Goal: Navigation & Orientation: Find specific page/section

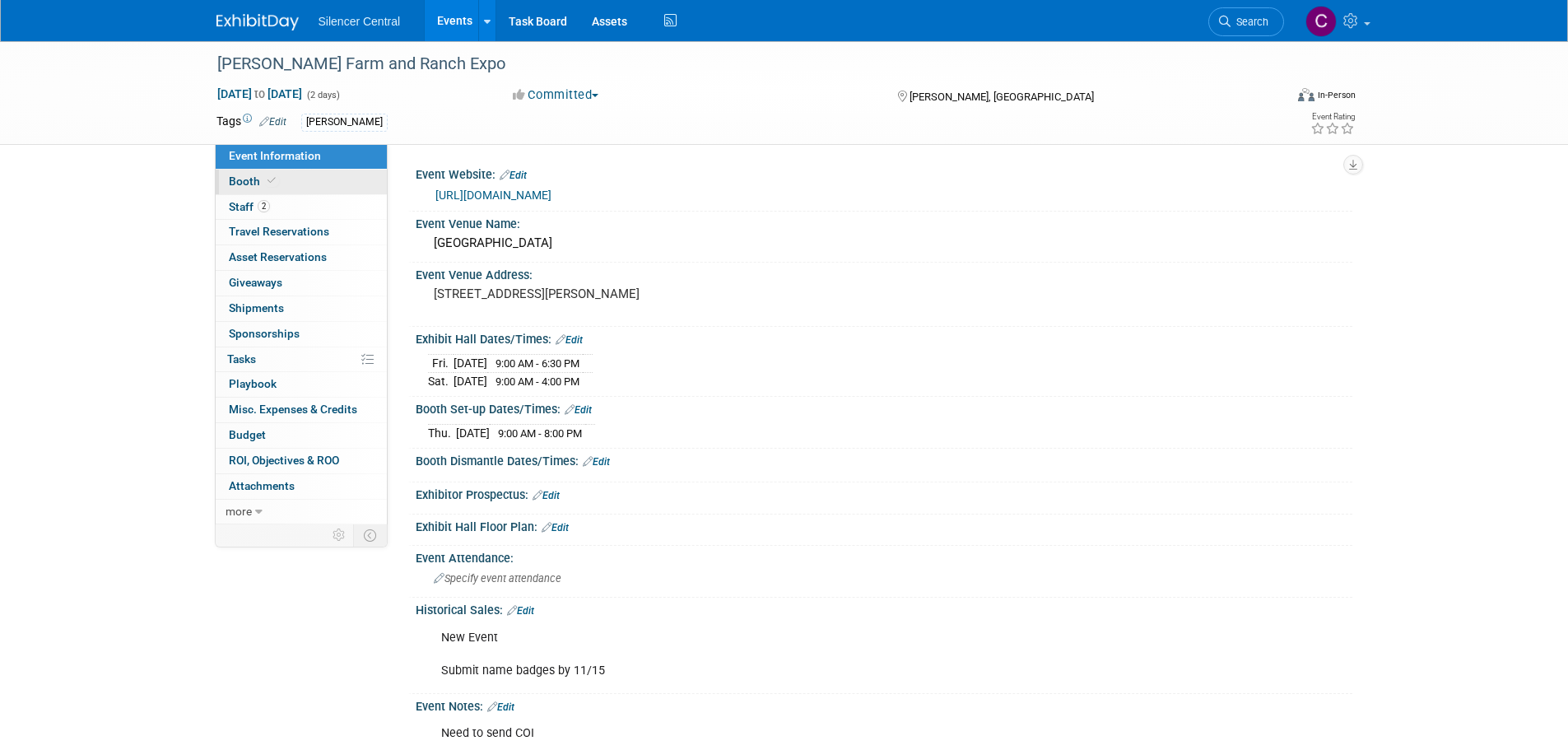
click at [274, 176] on span at bounding box center [271, 180] width 14 height 12
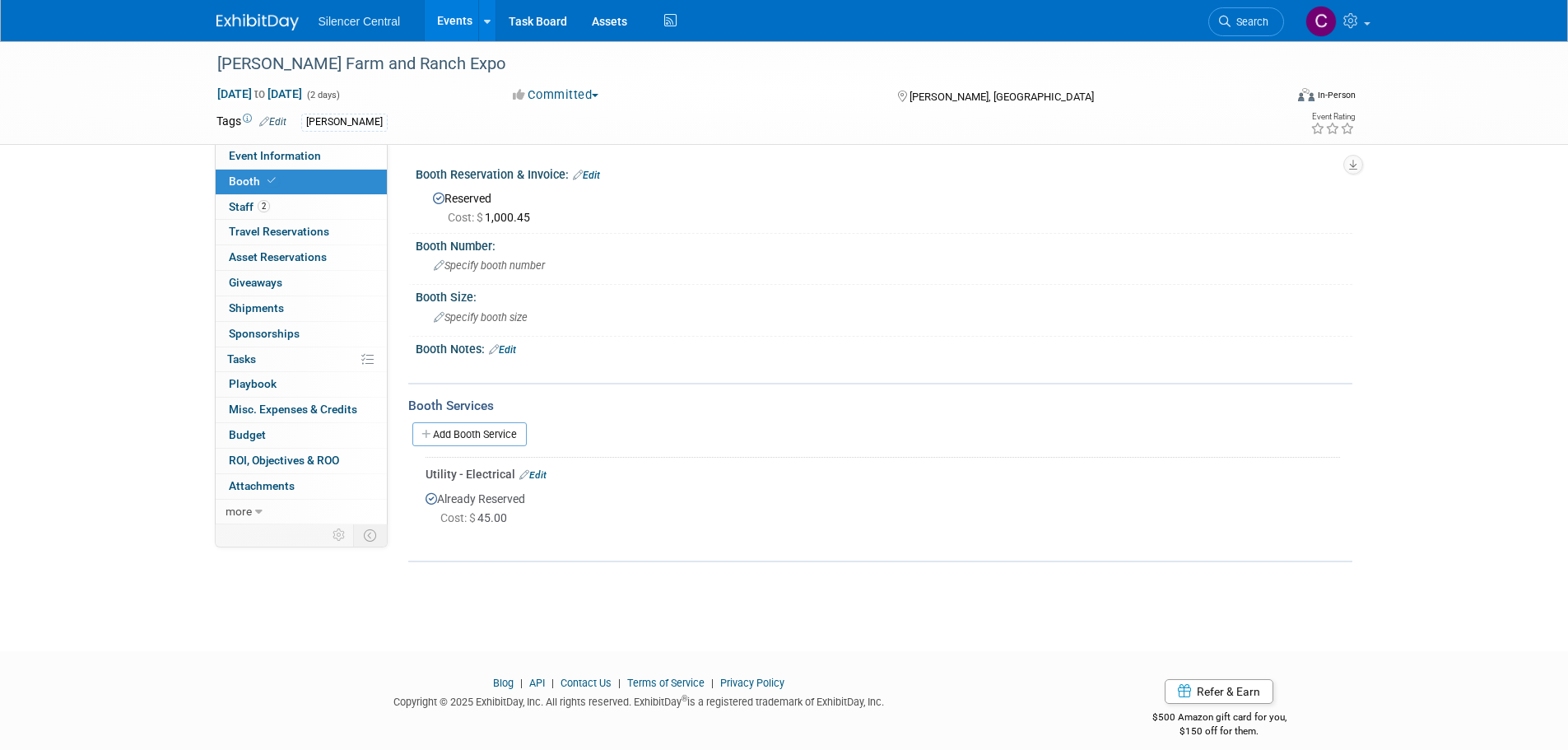
click at [239, 11] on link at bounding box center [267, 14] width 102 height 13
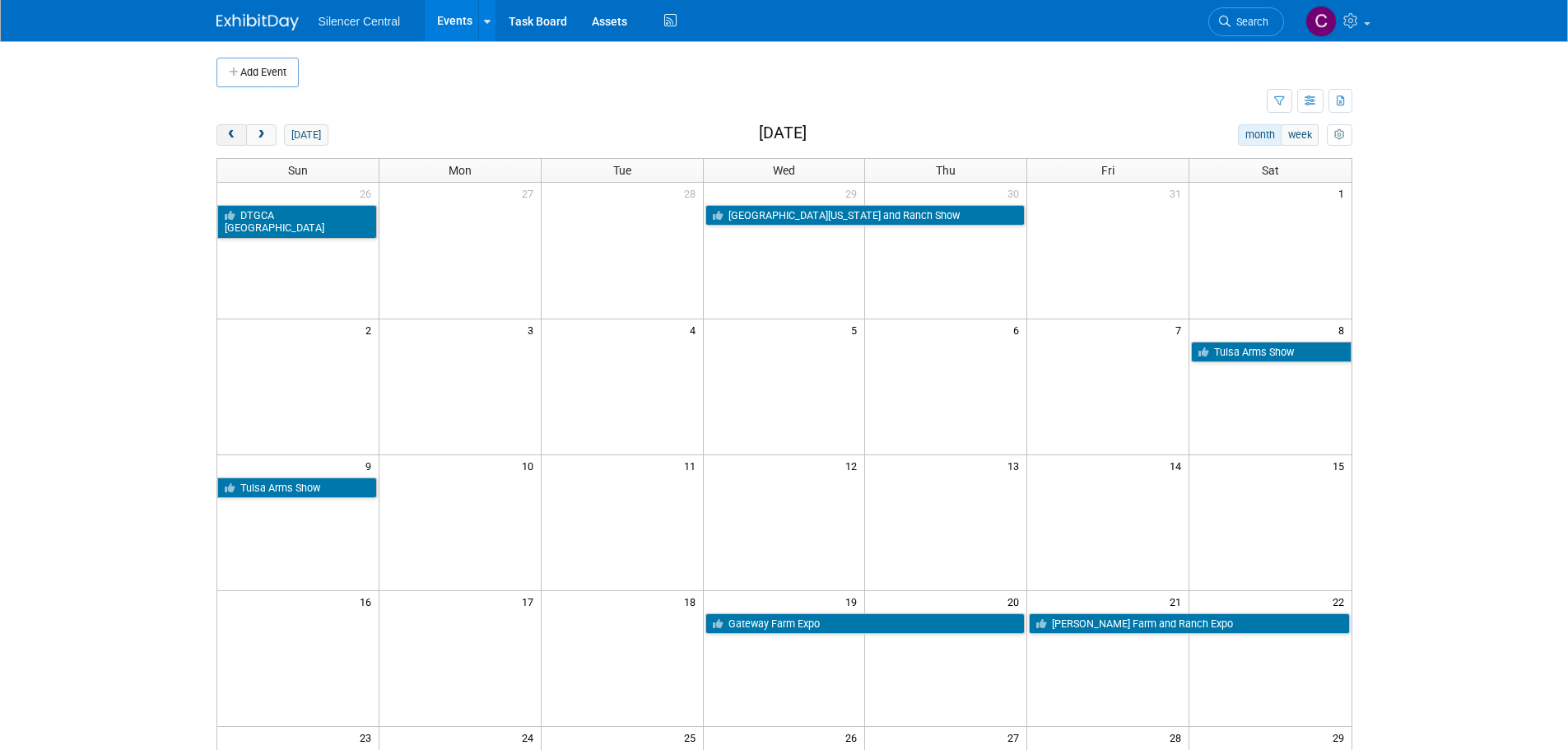
click at [232, 133] on span "prev" at bounding box center [232, 135] width 12 height 11
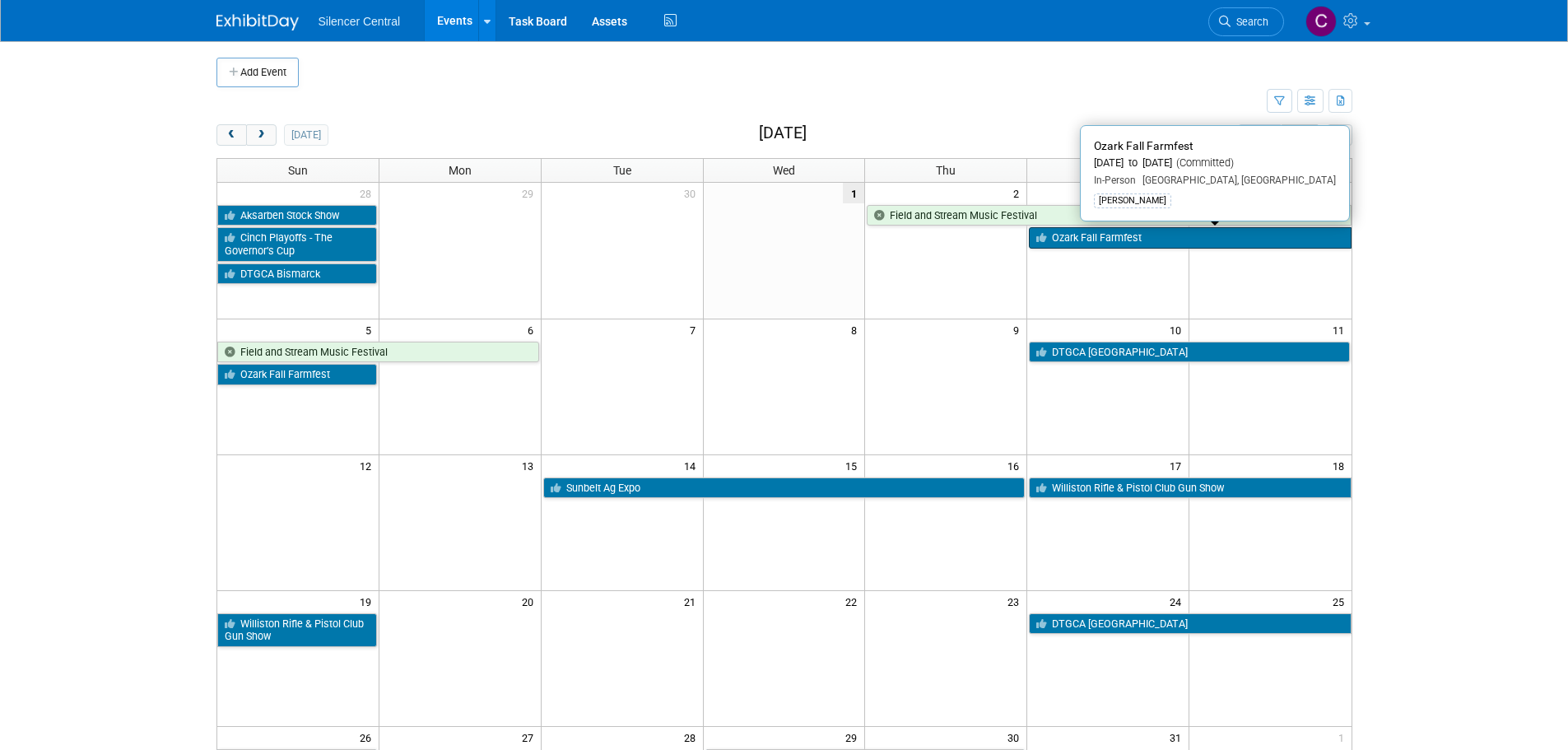
click at [1090, 247] on link "Ozark Fall Farmfest" at bounding box center [1189, 237] width 321 height 21
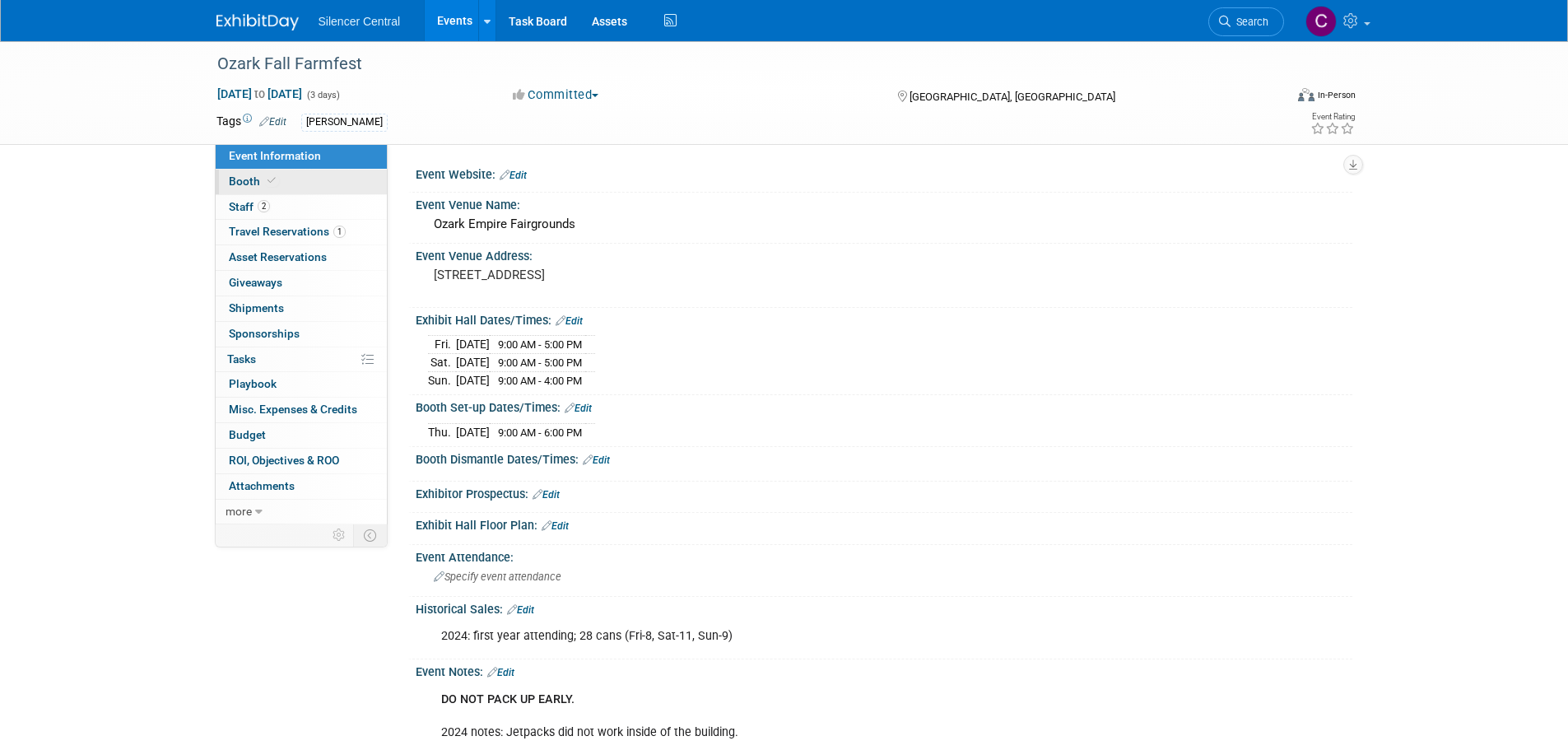
click at [258, 179] on span "Booth" at bounding box center [254, 181] width 50 height 13
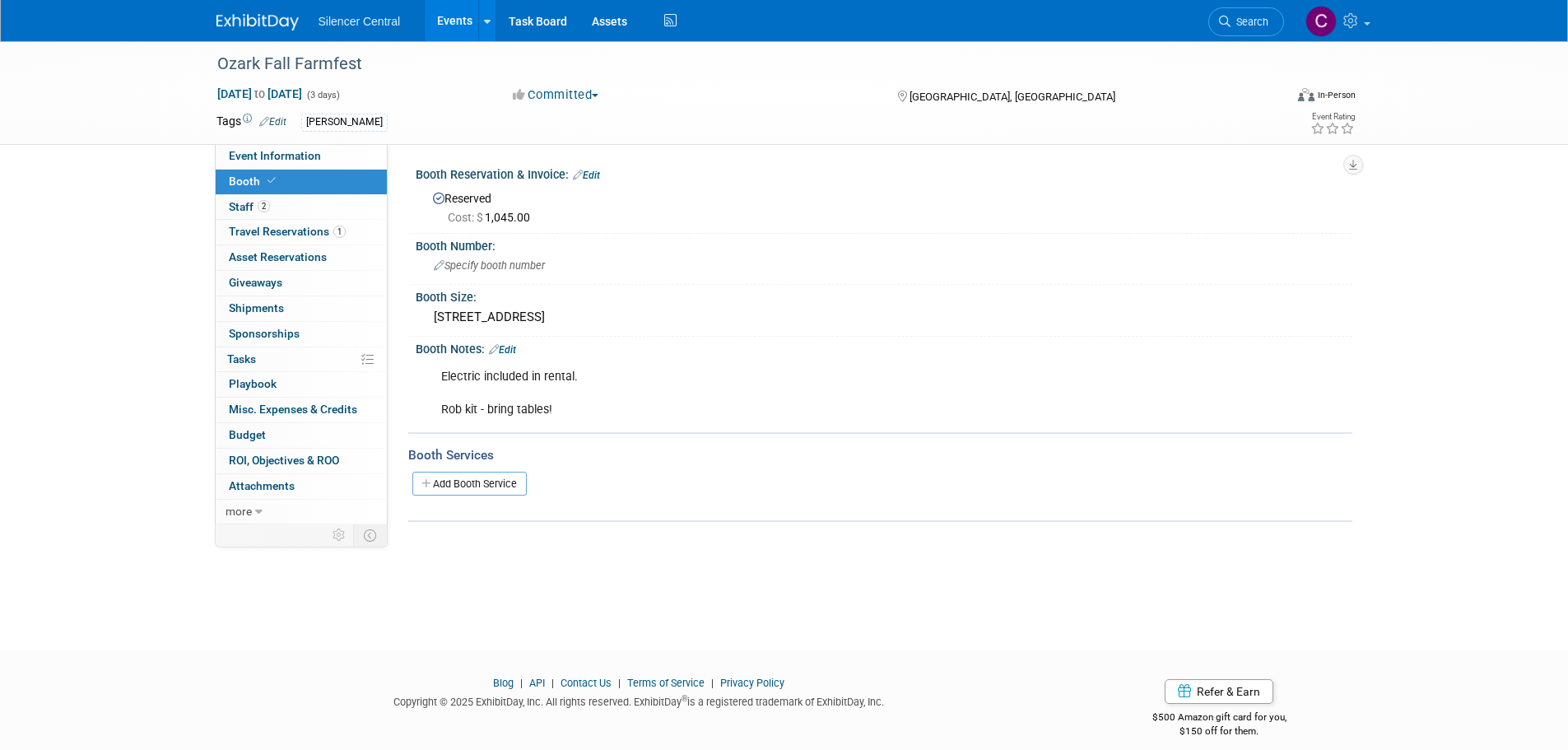
click at [254, 17] on img at bounding box center [257, 22] width 82 height 16
